Goal: Check status: Check status

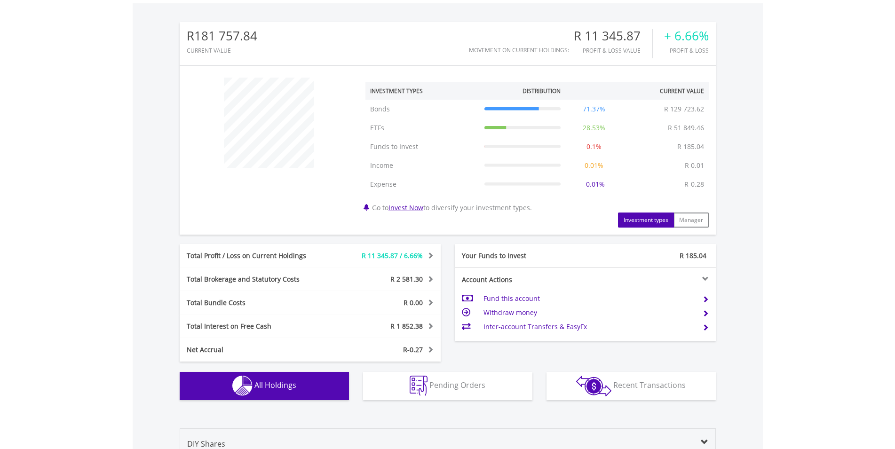
scroll to position [716, 0]
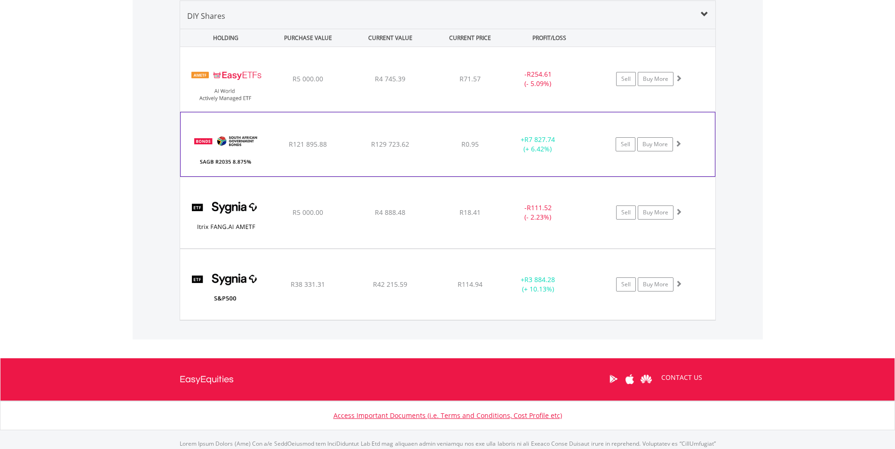
click at [476, 111] on div "﻿ SAGB R2035 8.875% 28/02/35 R121 895.88 R129 723.62 R0.95 + R7 827.74 (+ 6.42%…" at bounding box center [447, 79] width 535 height 64
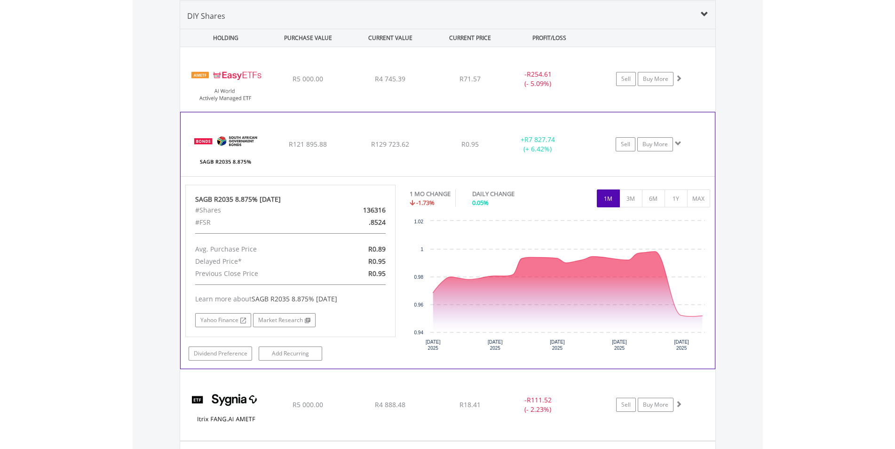
click at [434, 84] on div "R0.95" at bounding box center [470, 78] width 75 height 9
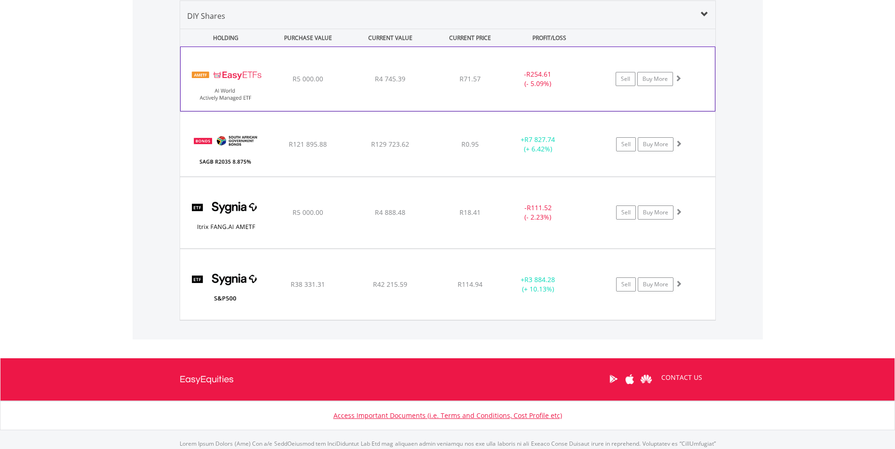
click at [451, 94] on div "﻿ EasyETFs AI World Actively Managed ETF R5 000.00 R4 745.39 R71.57 - R254.61 (…" at bounding box center [448, 79] width 534 height 64
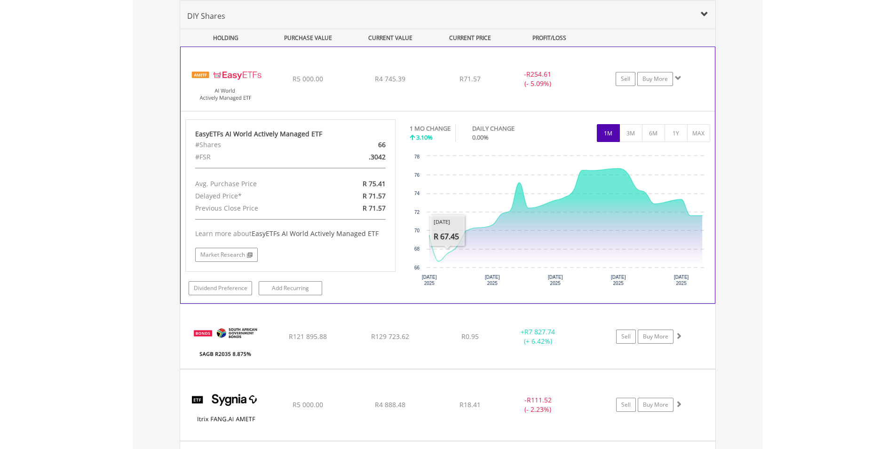
click at [459, 82] on div "R71.57" at bounding box center [470, 78] width 75 height 9
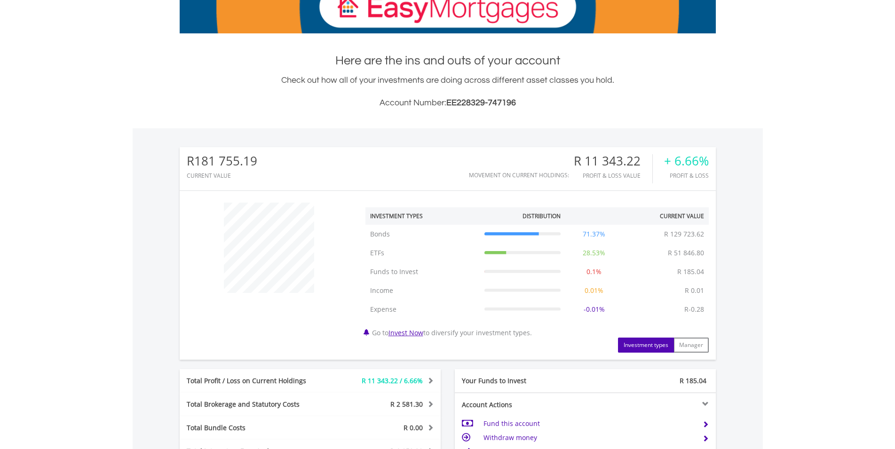
scroll to position [355, 0]
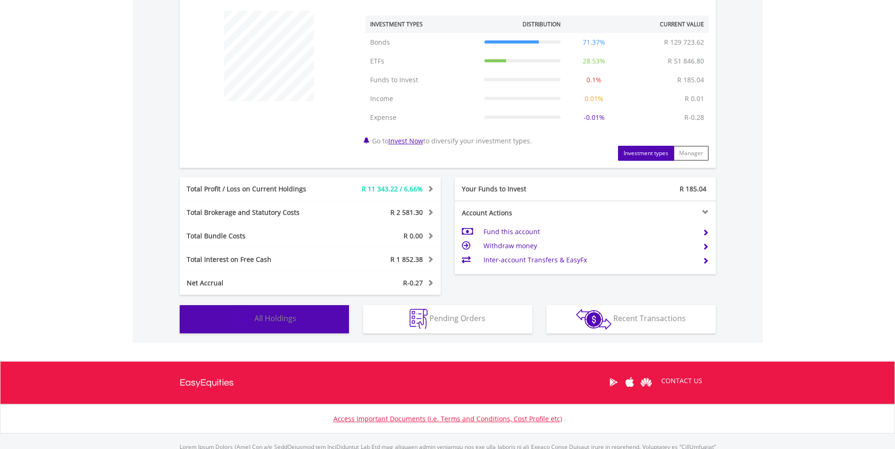
click at [296, 312] on button "Holdings All Holdings" at bounding box center [264, 319] width 169 height 28
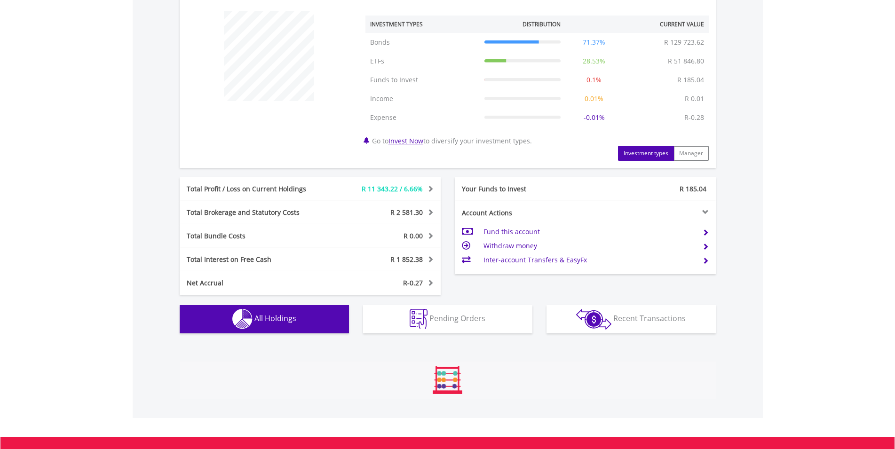
scroll to position [716, 0]
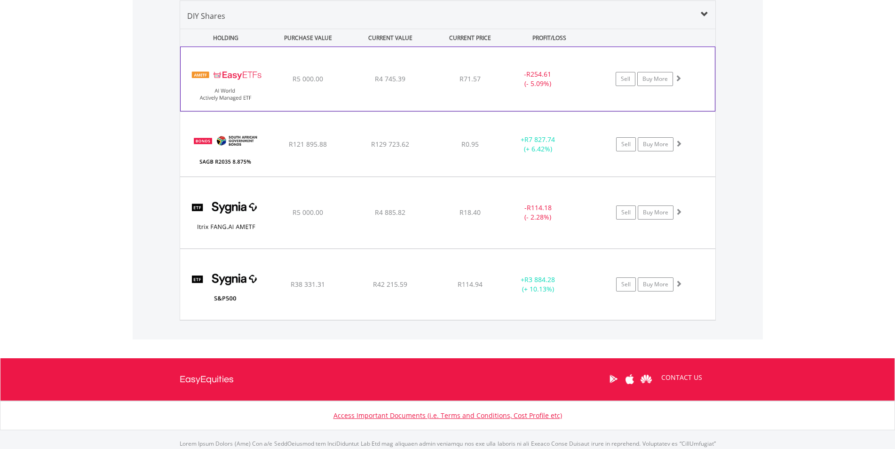
click at [368, 102] on div "﻿ EasyETFs AI World Actively Managed ETF R5 000.00 R4 745.39 R71.57 - R254.61 (…" at bounding box center [448, 79] width 534 height 64
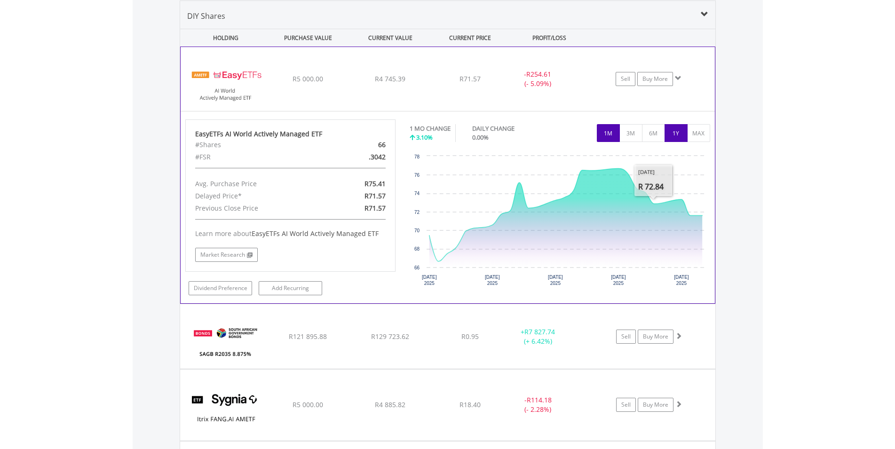
click at [674, 136] on button "1Y" at bounding box center [676, 133] width 23 height 18
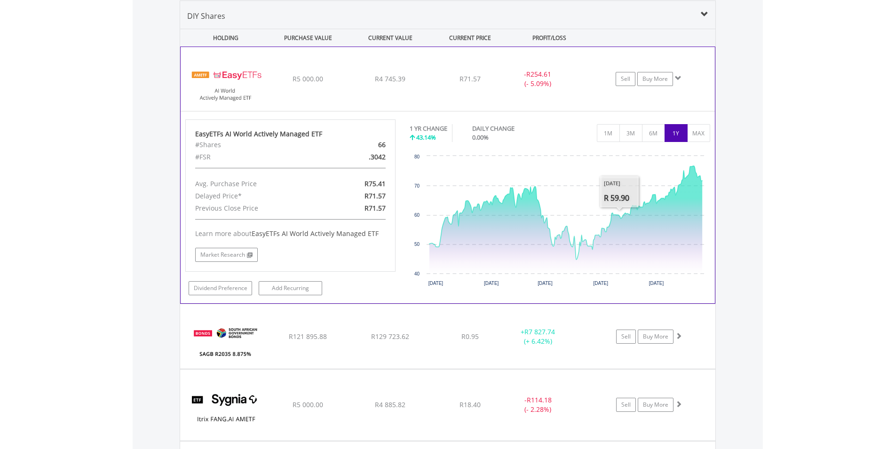
click at [579, 84] on div "- R254.61 (- 5.09%)" at bounding box center [549, 79] width 94 height 19
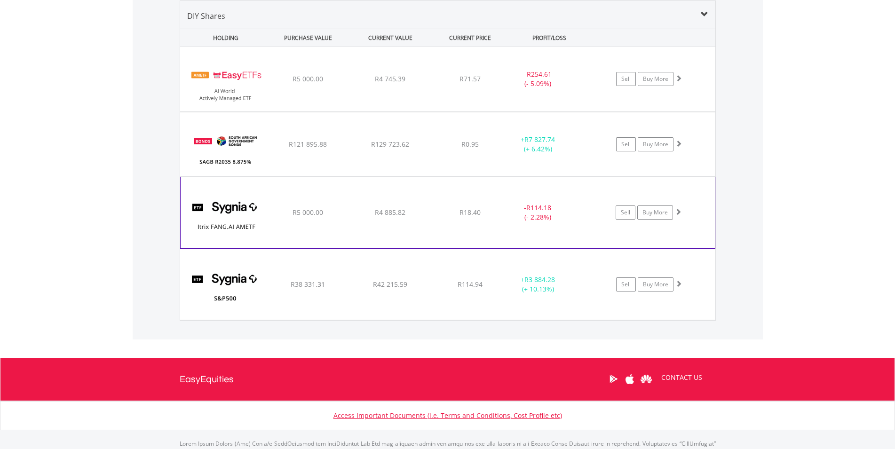
click at [381, 111] on div "﻿ Sygnia Itrix [URL] AMETF R5 000.00 R4 885.82 R18.40 - R114.18 (- 2.28%) Sell …" at bounding box center [447, 79] width 535 height 64
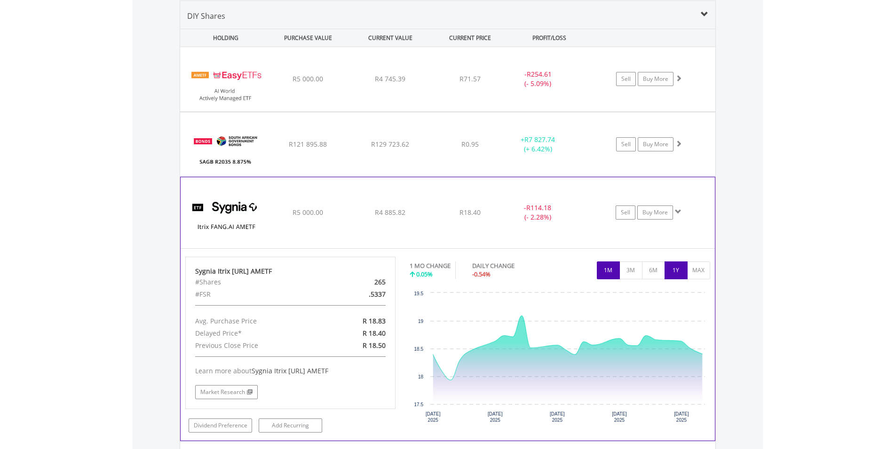
click at [674, 267] on button "1Y" at bounding box center [676, 271] width 23 height 18
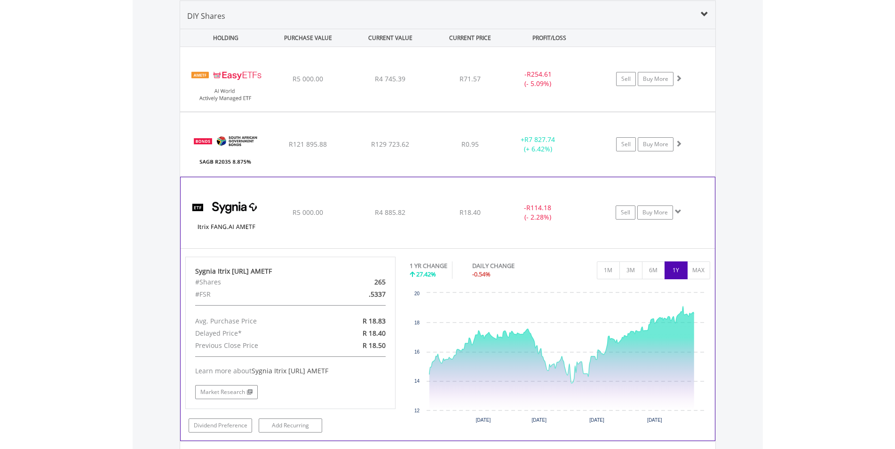
click at [579, 88] on div "- R114.18 (- 2.28%)" at bounding box center [550, 79] width 95 height 19
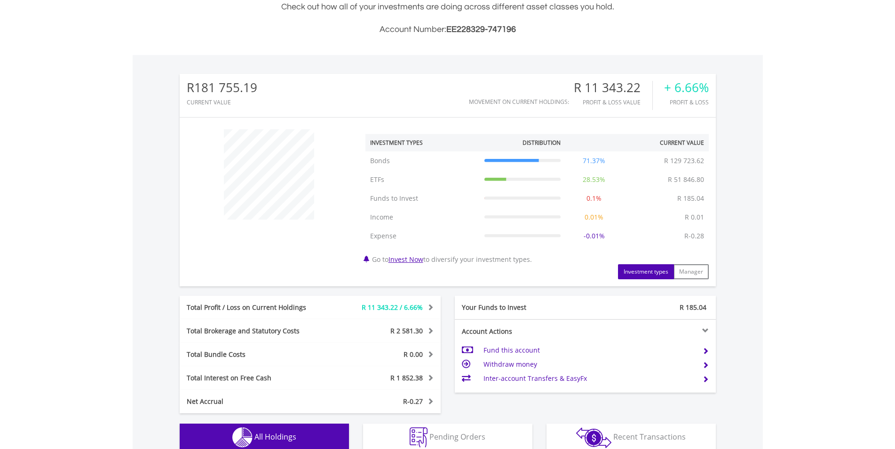
scroll to position [0, 0]
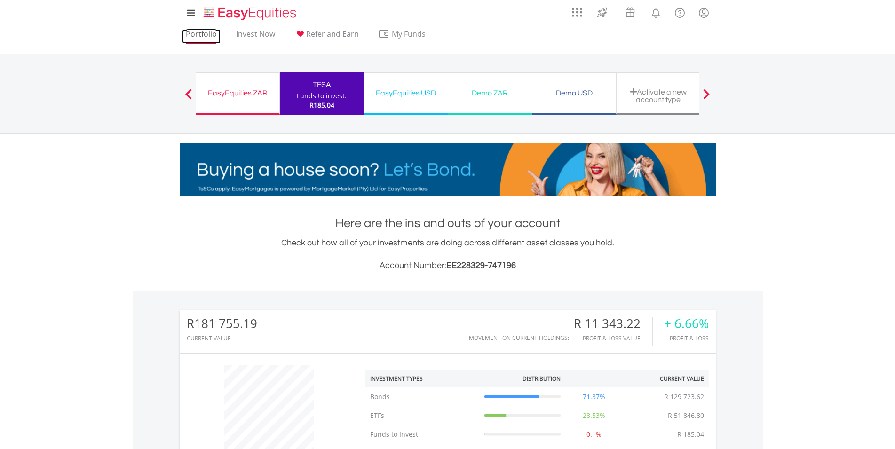
click at [198, 35] on link "Portfolio" at bounding box center [201, 36] width 39 height 15
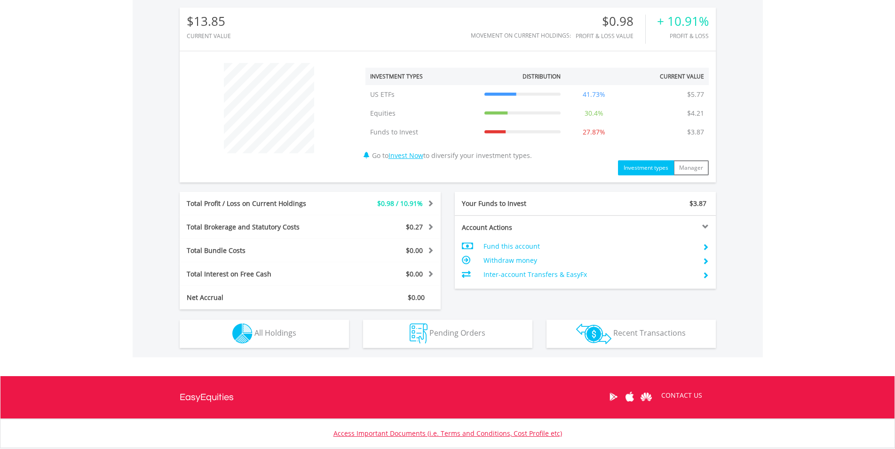
scroll to position [336, 0]
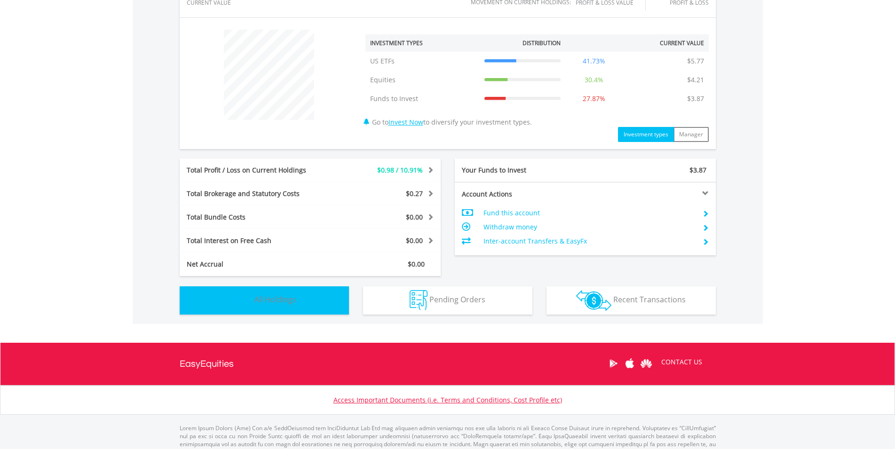
click at [302, 300] on button "Holdings All Holdings" at bounding box center [264, 300] width 169 height 28
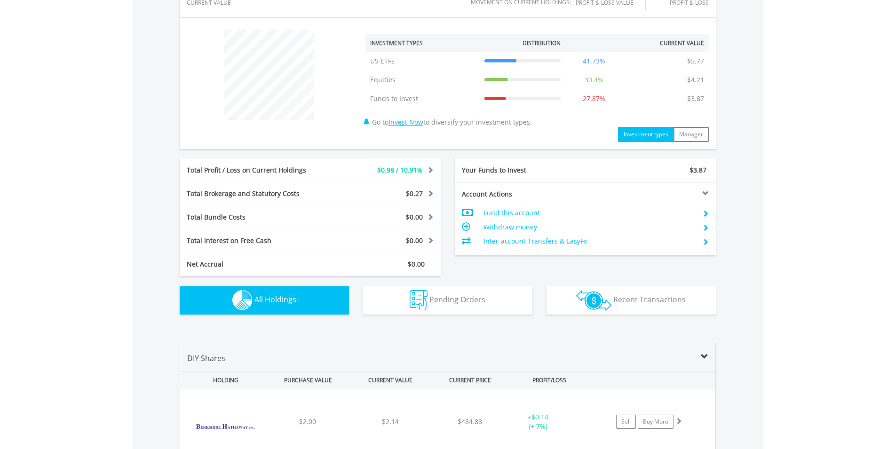
scroll to position [678, 0]
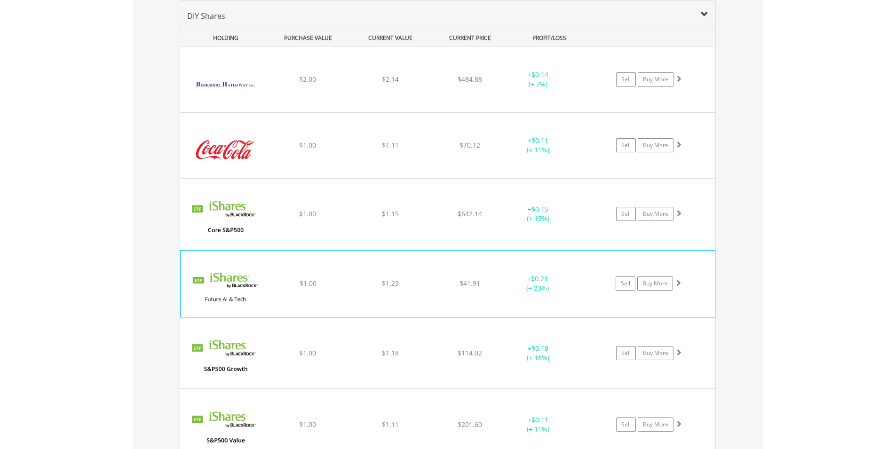
click at [563, 89] on div "+ $0.23 (+ 23%)" at bounding box center [538, 79] width 71 height 19
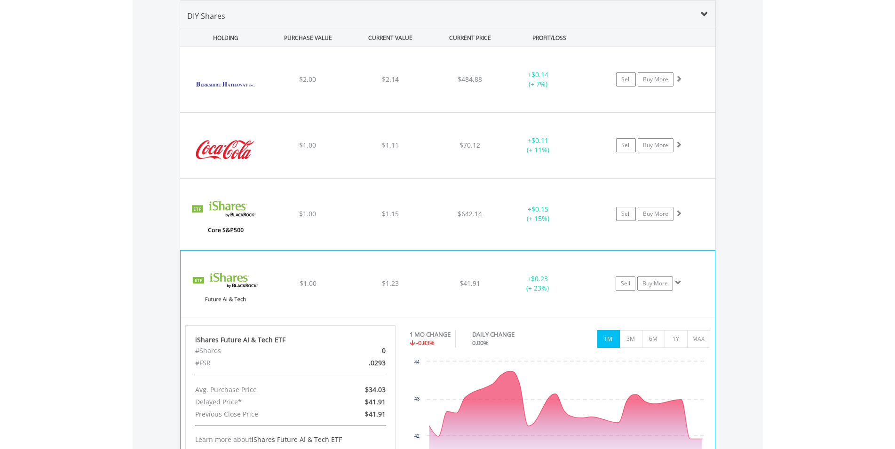
scroll to position [822, 0]
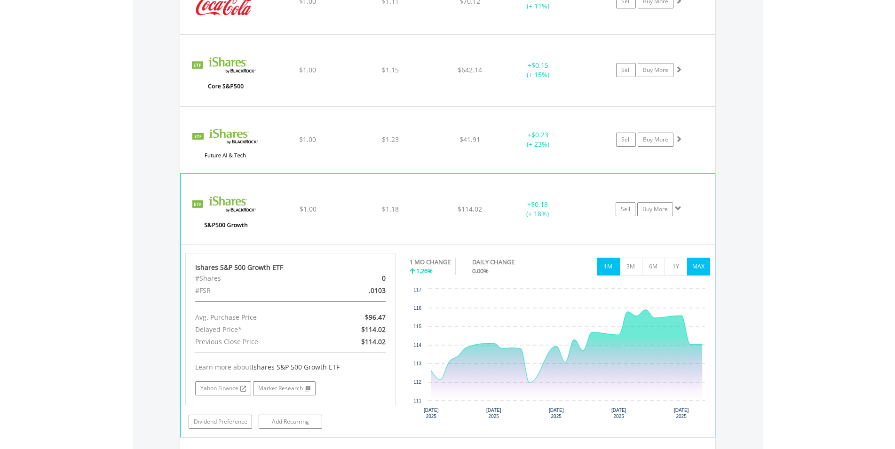
click at [691, 269] on button "MAX" at bounding box center [698, 267] width 23 height 18
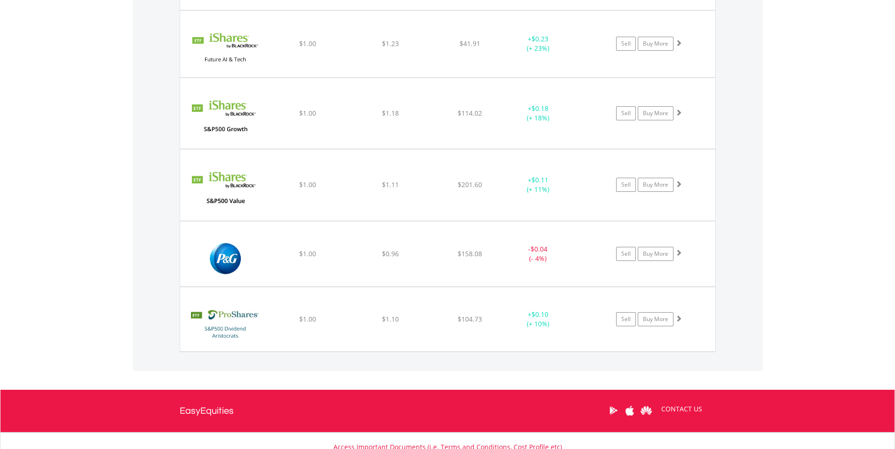
scroll to position [678, 0]
